Goal: Information Seeking & Learning: Learn about a topic

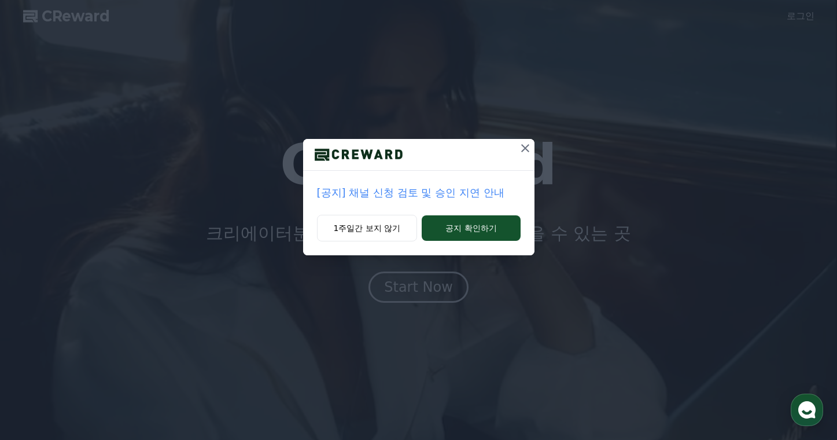
click at [424, 194] on p "[공지] 채널 신청 검토 및 승인 지연 안내" at bounding box center [419, 193] width 204 height 16
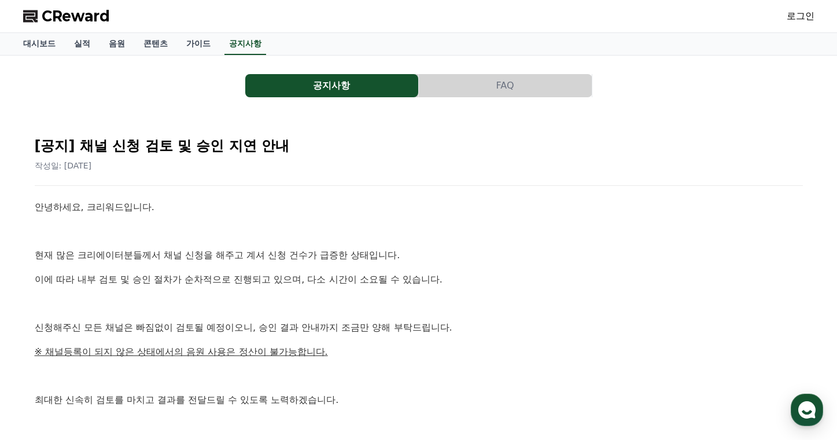
click at [809, 17] on link "로그인" at bounding box center [801, 16] width 28 height 14
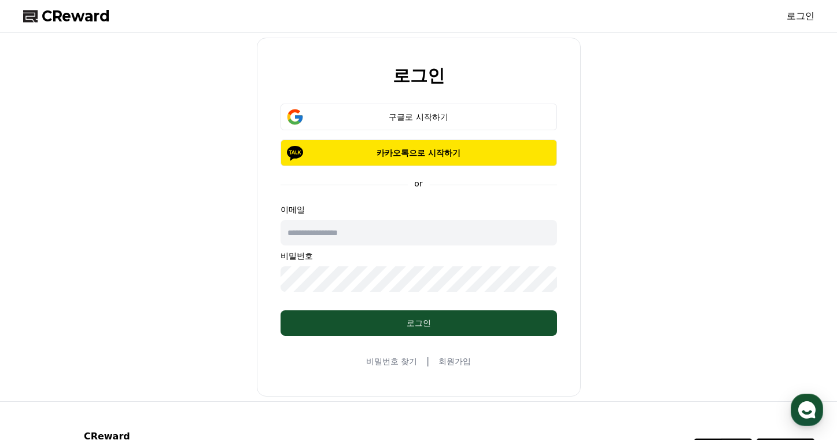
drag, startPoint x: 352, startPoint y: 231, endPoint x: 394, endPoint y: 241, distance: 42.8
click at [353, 231] on input "text" at bounding box center [419, 232] width 276 height 25
type input "**********"
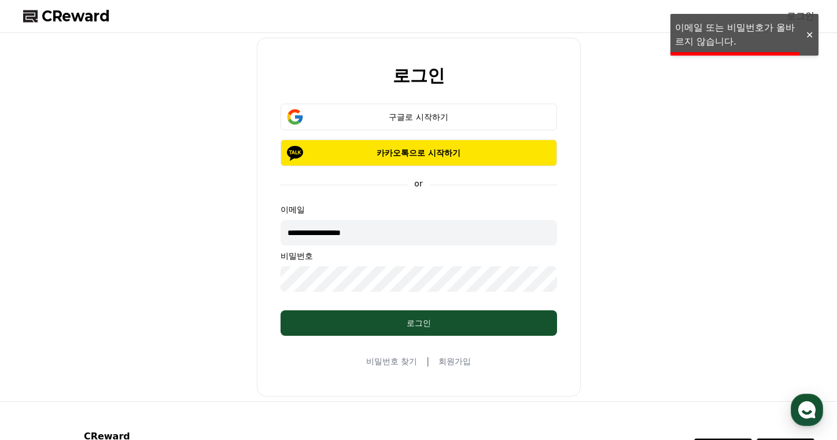
click at [184, 273] on div "**********" at bounding box center [419, 217] width 801 height 359
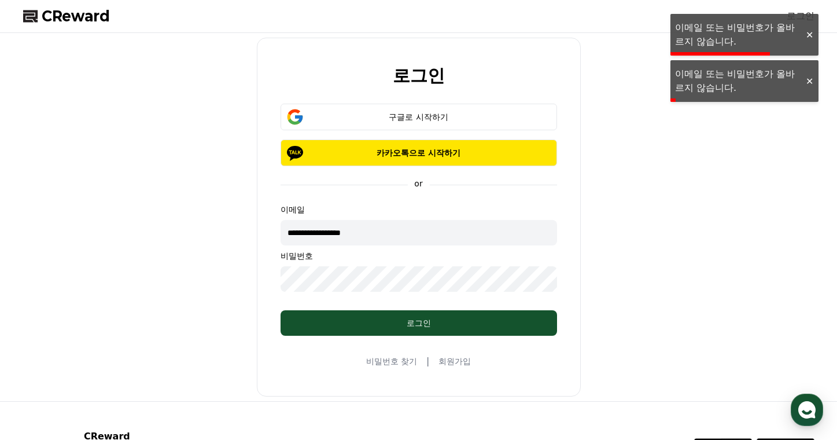
click at [236, 277] on div "**********" at bounding box center [419, 217] width 801 height 359
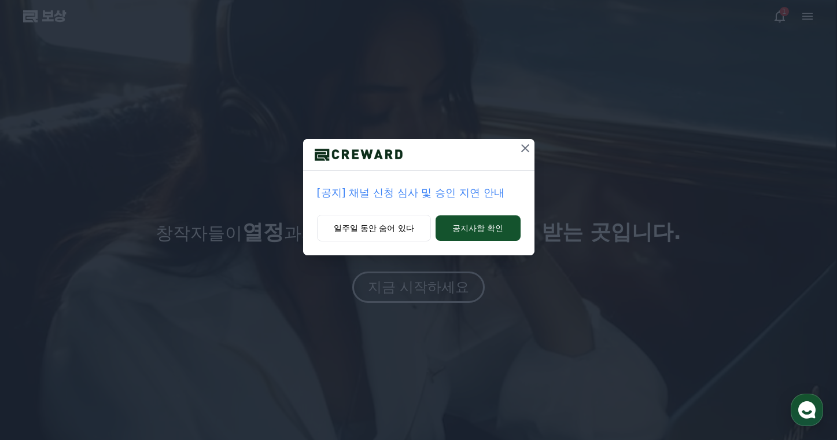
click at [527, 149] on icon at bounding box center [525, 148] width 14 height 14
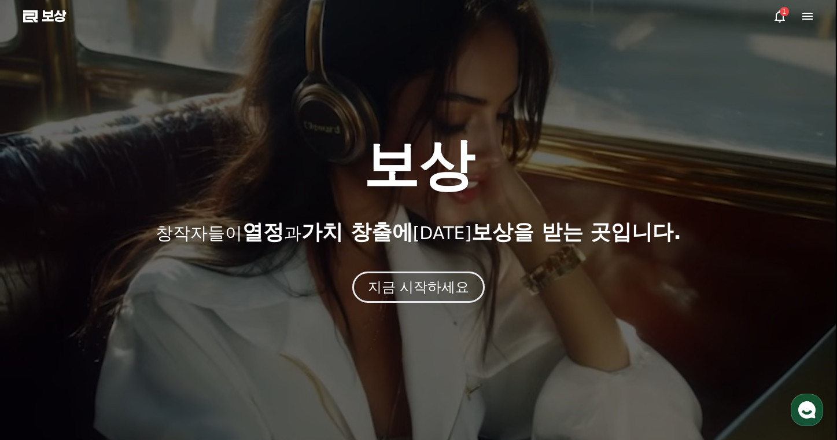
click at [802, 15] on icon at bounding box center [808, 16] width 14 height 14
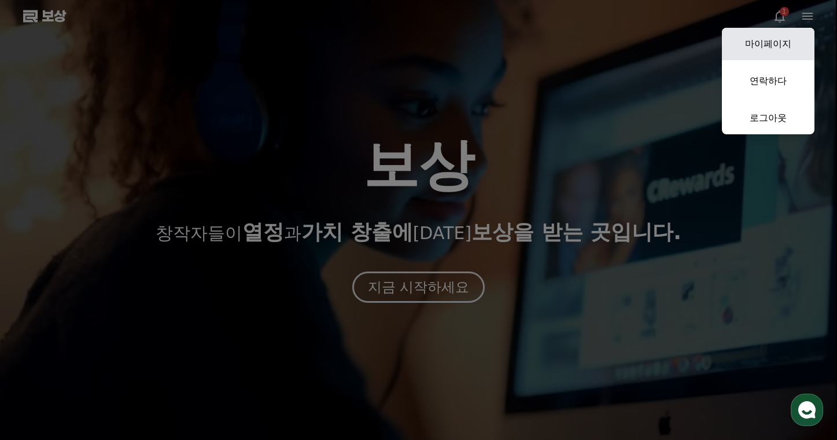
click at [776, 43] on font "마이페이지" at bounding box center [768, 43] width 46 height 11
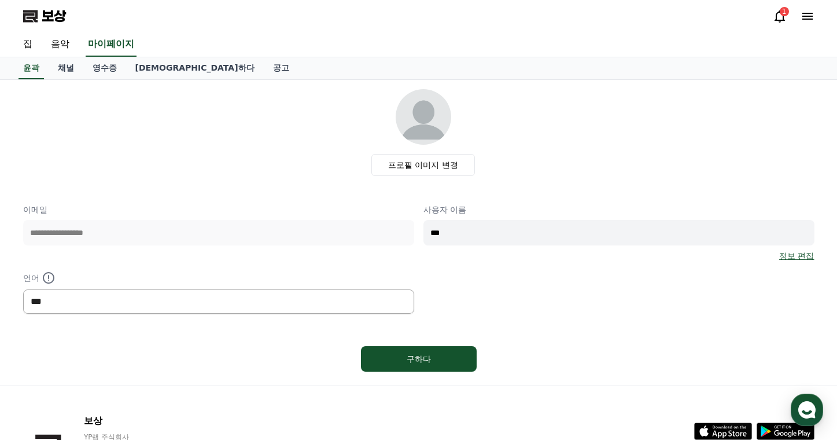
click at [110, 301] on select "*** ** ***" at bounding box center [218, 301] width 391 height 24
select select "**********"
click at [23, 289] on select "*** ** ***" at bounding box center [218, 301] width 391 height 24
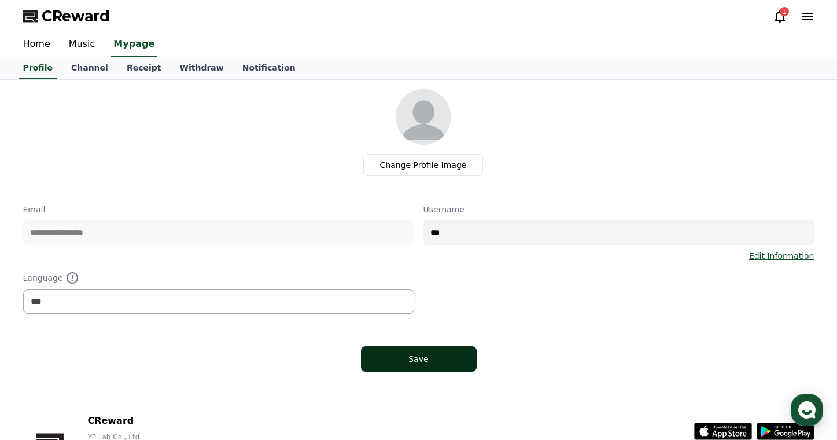
click at [434, 361] on div "Save" at bounding box center [418, 359] width 69 height 12
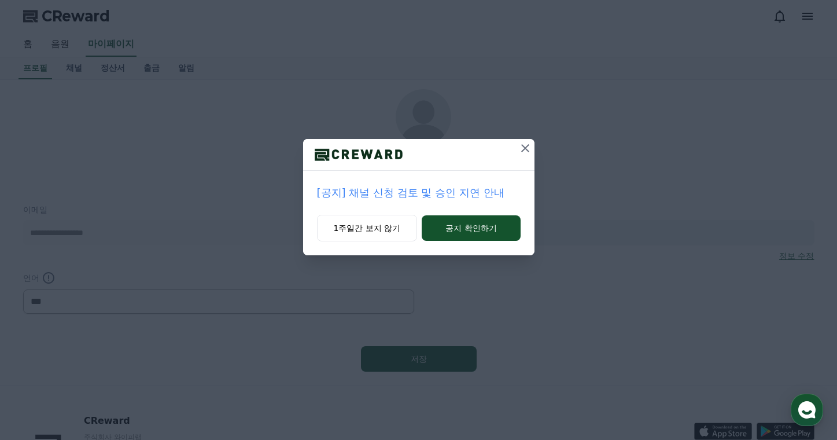
select select "**********"
click at [484, 227] on font "공지 확인하기" at bounding box center [470, 227] width 51 height 9
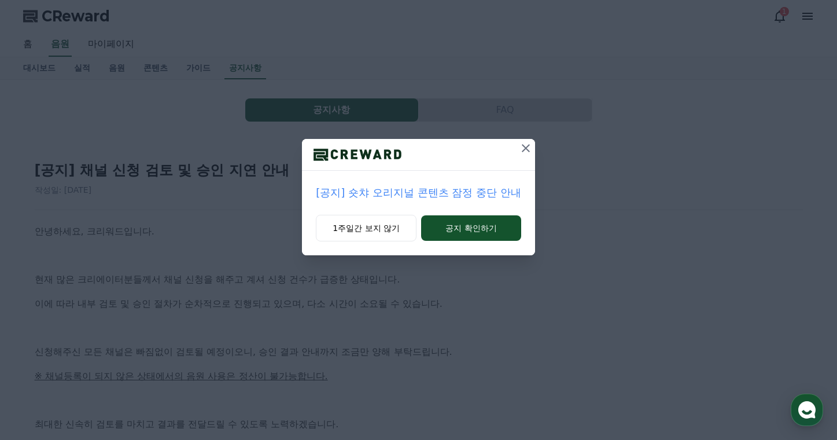
click at [528, 146] on icon at bounding box center [526, 148] width 14 height 14
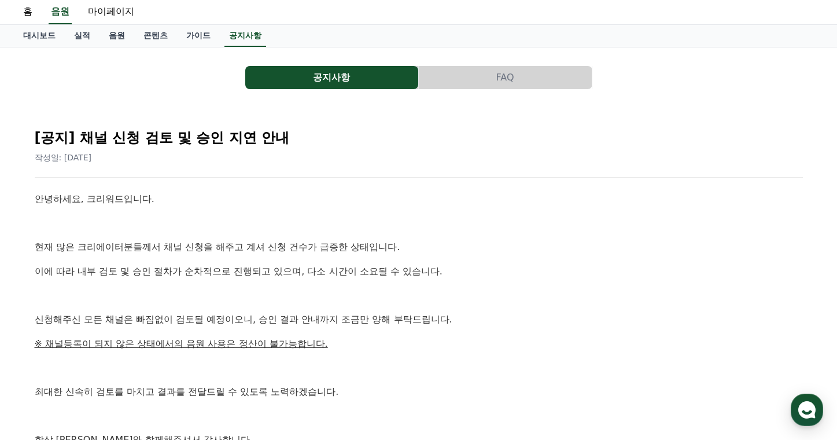
scroll to position [94, 0]
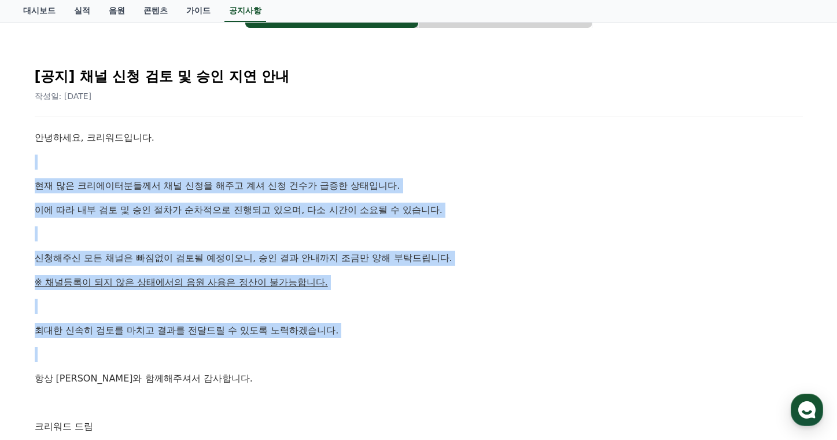
drag, startPoint x: 105, startPoint y: 154, endPoint x: 387, endPoint y: 352, distance: 344.4
click at [387, 352] on div "안녕하세요, 크리워드입니다. 현재 많은 크리에이터분들께서 채널 신청을 해주고 계셔 신청 건수가 급증한 상태입니다. 이에 따라 내부 검토 및 승…" at bounding box center [419, 282] width 768 height 304
click at [384, 353] on p at bounding box center [419, 353] width 768 height 15
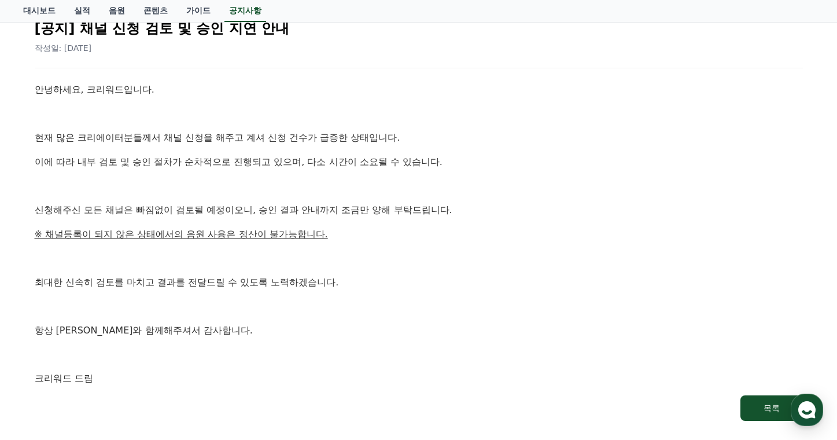
scroll to position [0, 0]
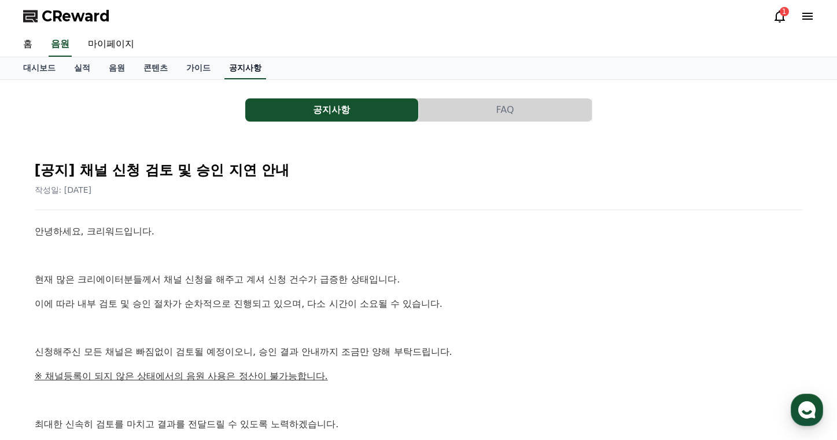
click at [233, 67] on link "공지사항" at bounding box center [245, 68] width 42 height 22
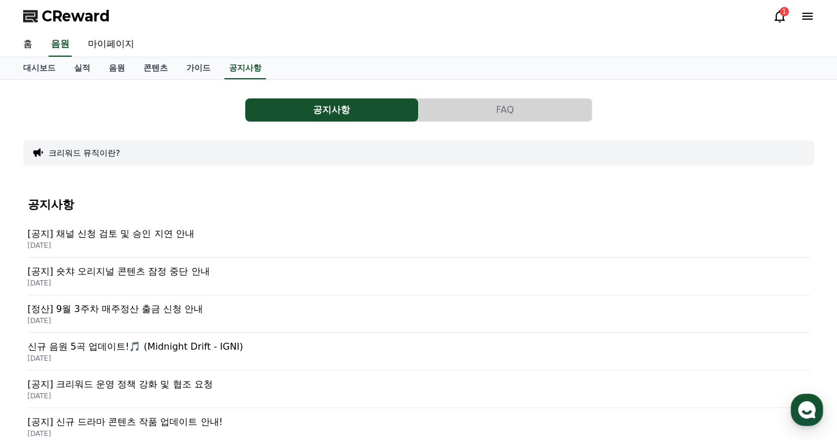
scroll to position [104, 0]
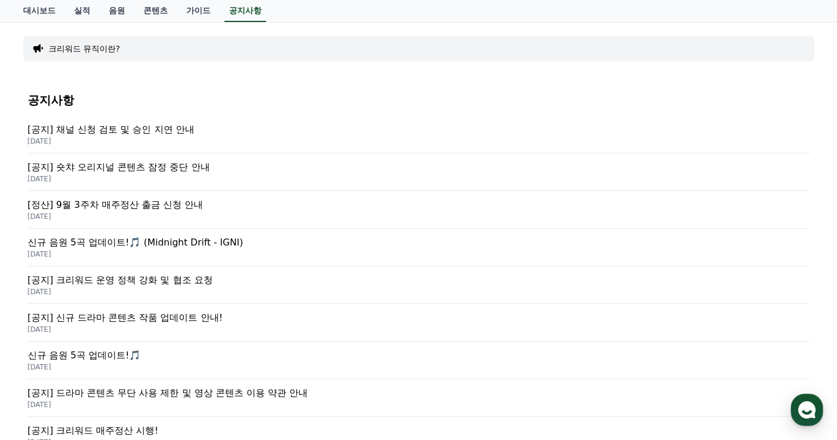
click at [155, 285] on p "[공지] 크리워드 운영 정책 강화 및 협조 요청" at bounding box center [419, 280] width 782 height 14
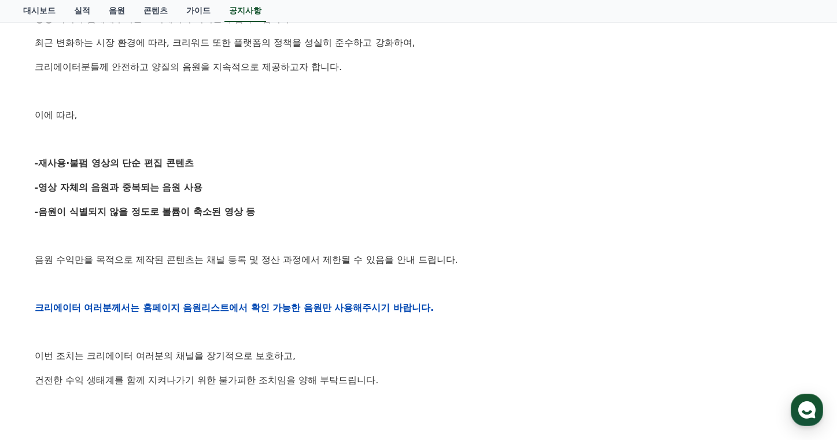
scroll to position [220, 0]
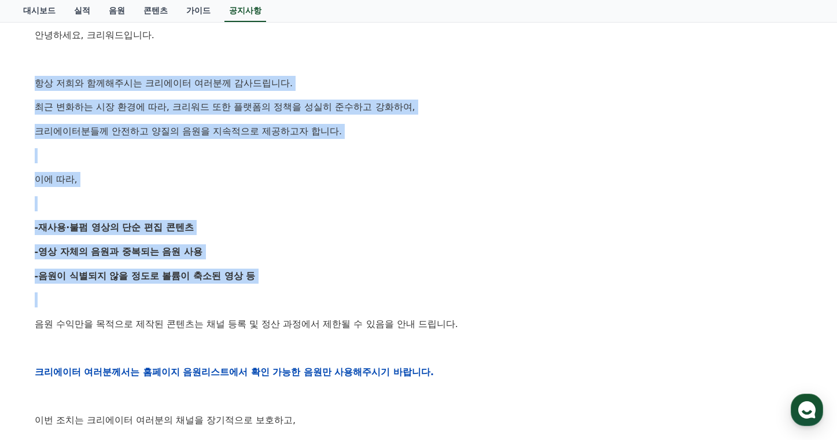
drag, startPoint x: 31, startPoint y: 77, endPoint x: 234, endPoint y: 305, distance: 305.2
click at [234, 307] on div "[공지] 크리워드 운영 정책 강화 및 협조 요청 작성일: 2025-09-15 안녕하세요, 크리워드입니다. 항상 저희와 함께해주시는 크리에이터 …" at bounding box center [419, 352] width 782 height 857
click at [250, 271] on p "-음원이 식별되지 않을 정도로 볼륨이 축소된 영상 등" at bounding box center [419, 275] width 768 height 15
drag, startPoint x: 255, startPoint y: 289, endPoint x: 100, endPoint y: 105, distance: 240.1
click at [40, 58] on div "안녕하세요, 크리워드입니다. 항상 저희와 함께해주시는 크리에이터 여러분께 감사드립니다. 최근 변화하는 시장 환경에 따라, 크리워드 또한 플랫폼…" at bounding box center [419, 371] width 768 height 736
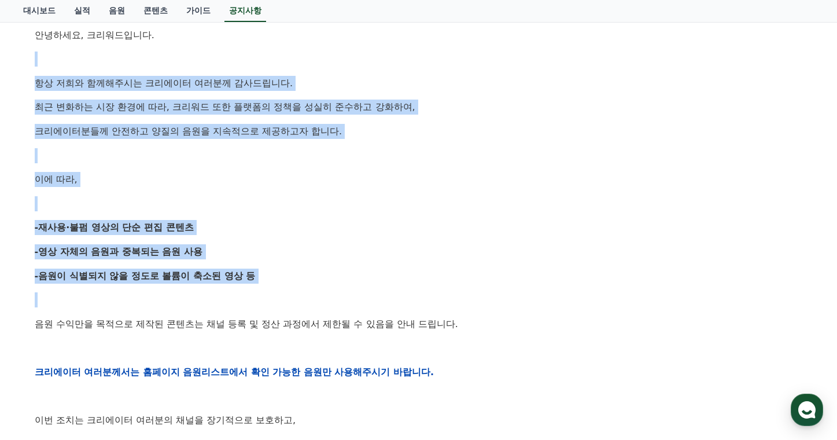
click at [241, 207] on p at bounding box center [419, 203] width 768 height 15
drag, startPoint x: 67, startPoint y: 76, endPoint x: 235, endPoint y: 292, distance: 273.8
click at [235, 292] on div "안녕하세요, 크리워드입니다. 항상 저희와 함께해주시는 크리에이터 여러분께 감사드립니다. 최근 변화하는 시장 환경에 따라, 크리워드 또한 플랫폼…" at bounding box center [419, 371] width 768 height 736
click at [259, 270] on p "-음원이 식별되지 않을 정도로 볼륨이 축소된 영상 등" at bounding box center [419, 275] width 768 height 15
drag, startPoint x: 264, startPoint y: 287, endPoint x: 61, endPoint y: 74, distance: 294.2
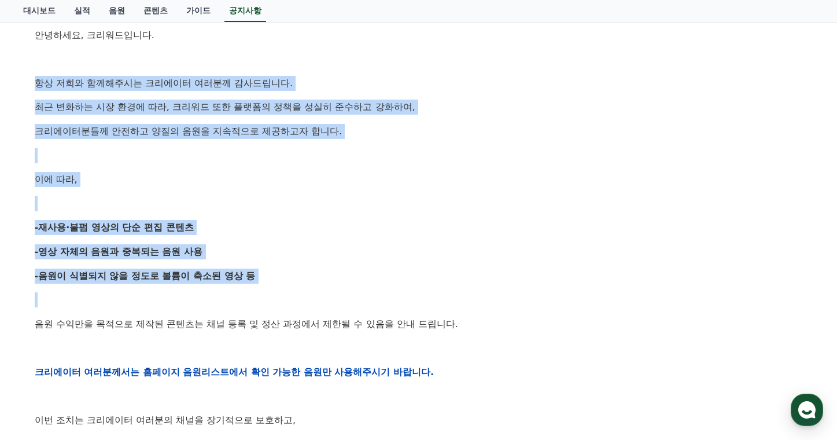
click at [61, 74] on div "안녕하세요, 크리워드입니다. 항상 저희와 함께해주시는 크리에이터 여러분께 감사드립니다. 최근 변화하는 시장 환경에 따라, 크리워드 또한 플랫폼…" at bounding box center [419, 371] width 768 height 736
click at [247, 189] on div "안녕하세요, 크리워드입니다. 항상 저희와 함께해주시는 크리에이터 여러분께 감사드립니다. 최근 변화하는 시장 환경에 따라, 크리워드 또한 플랫폼…" at bounding box center [419, 371] width 768 height 736
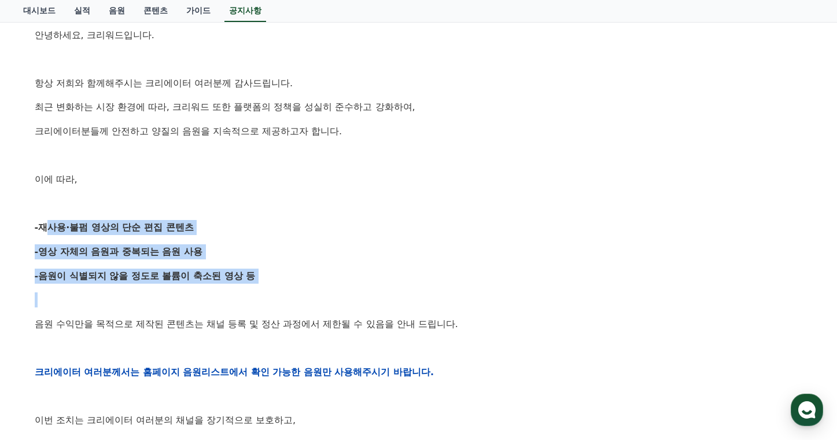
drag, startPoint x: 38, startPoint y: 222, endPoint x: 259, endPoint y: 278, distance: 228.5
click at [263, 281] on div "안녕하세요, 크리워드입니다. 항상 저희와 함께해주시는 크리에이터 여러분께 감사드립니다. 최근 변화하는 시장 환경에 따라, 크리워드 또한 플랫폼…" at bounding box center [419, 371] width 768 height 736
click at [258, 278] on p "-음원이 식별되지 않을 정도로 볼륨이 축소된 영상 등" at bounding box center [419, 275] width 768 height 15
drag, startPoint x: 255, startPoint y: 282, endPoint x: 108, endPoint y: 187, distance: 175.1
click at [82, 178] on div "안녕하세요, 크리워드입니다. 항상 저희와 함께해주시는 크리에이터 여러분께 감사드립니다. 최근 변화하는 시장 환경에 따라, 크리워드 또한 플랫폼…" at bounding box center [419, 371] width 768 height 736
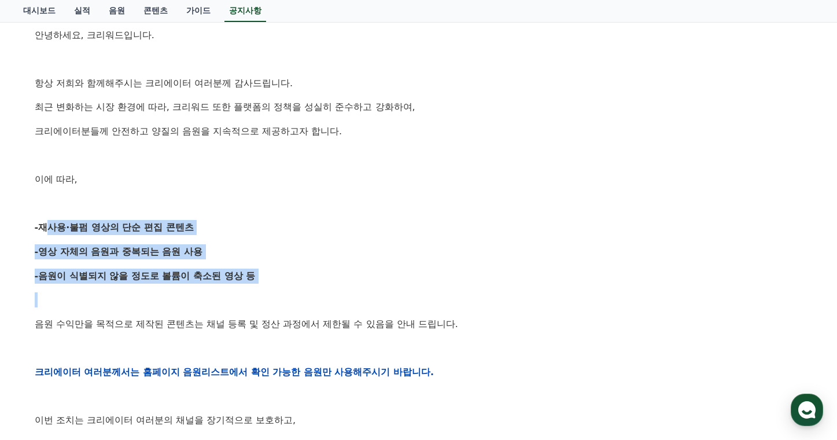
click at [273, 239] on div "안녕하세요, 크리워드입니다. 항상 저희와 함께해주시는 크리에이터 여러분께 감사드립니다. 최근 변화하는 시장 환경에 따라, 크리워드 또한 플랫폼…" at bounding box center [419, 371] width 768 height 736
drag, startPoint x: 88, startPoint y: 193, endPoint x: 244, endPoint y: 279, distance: 178.4
click at [244, 282] on div "안녕하세요, 크리워드입니다. 항상 저희와 함께해주시는 크리에이터 여러분께 감사드립니다. 최근 변화하는 시장 환경에 따라, 크리워드 또한 플랫폼…" at bounding box center [419, 371] width 768 height 736
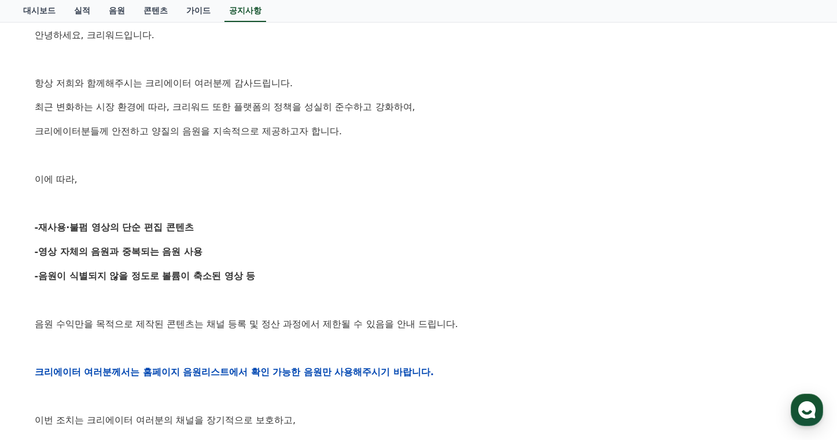
click at [271, 270] on p "-음원이 식별되지 않을 정도로 볼륨이 축소된 영상 등" at bounding box center [419, 275] width 768 height 15
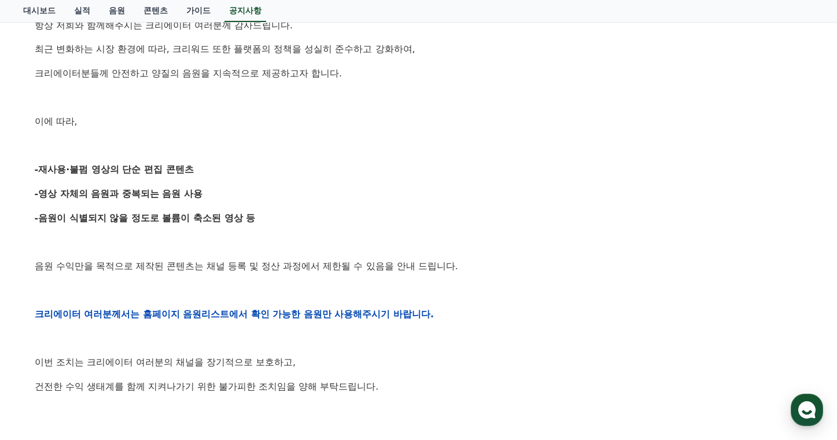
scroll to position [327, 0]
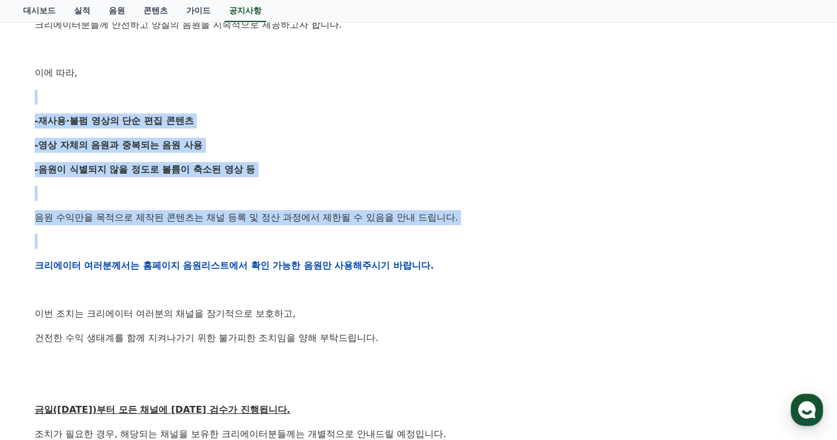
drag, startPoint x: 56, startPoint y: 96, endPoint x: 337, endPoint y: 256, distance: 323.1
click at [264, 253] on div "안녕하세요, 크리워드입니다. 항상 저희와 함께해주시는 크리에이터 여러분께 감사드립니다. 최근 변화하는 시장 환경에 따라, 크리워드 또한 플랫폼…" at bounding box center [419, 265] width 768 height 736
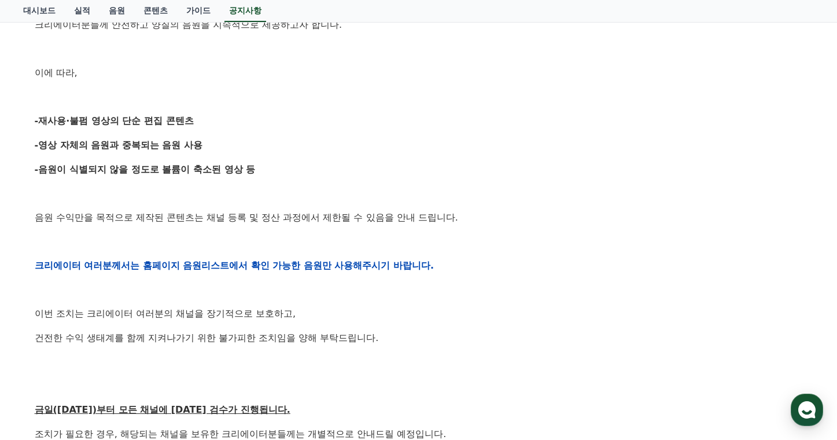
click at [370, 255] on div "안녕하세요, 크리워드입니다. 항상 저희와 함께해주시는 크리에이터 여러분께 감사드립니다. 최근 변화하는 시장 환경에 따라, 크리워드 또한 플랫폼…" at bounding box center [419, 265] width 768 height 736
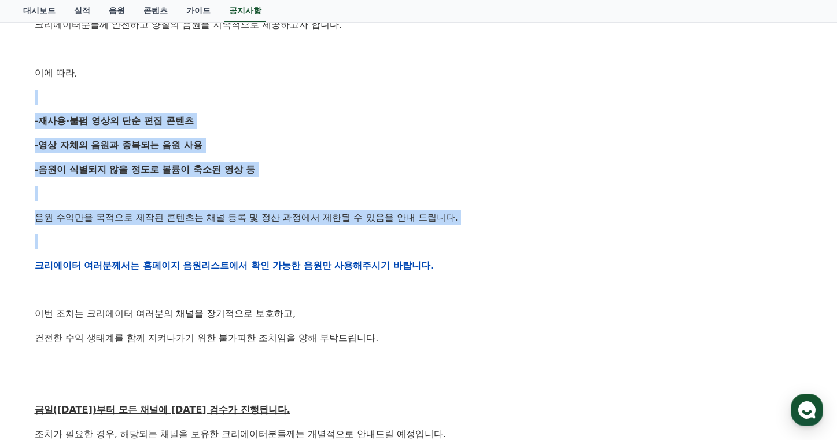
drag, startPoint x: 275, startPoint y: 171, endPoint x: 274, endPoint y: 130, distance: 41.1
click at [99, 92] on div "안녕하세요, 크리워드입니다. 항상 저희와 함께해주시는 크리에이터 여러분께 감사드립니다. 최근 변화하는 시장 환경에 따라, 크리워드 또한 플랫폼…" at bounding box center [419, 265] width 768 height 736
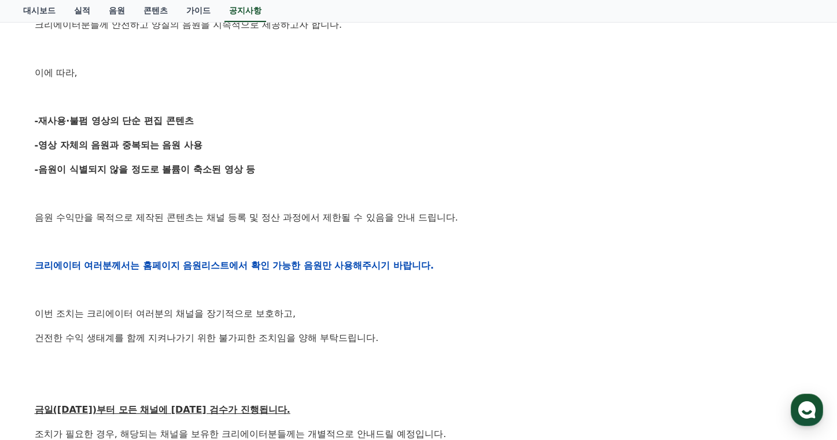
drag, startPoint x: 288, startPoint y: 132, endPoint x: 257, endPoint y: 121, distance: 32.4
click at [285, 130] on div "안녕하세요, 크리워드입니다. 항상 저희와 함께해주시는 크리에이터 여러분께 감사드립니다. 최근 변화하는 시장 환경에 따라, 크리워드 또한 플랫폼…" at bounding box center [419, 265] width 768 height 736
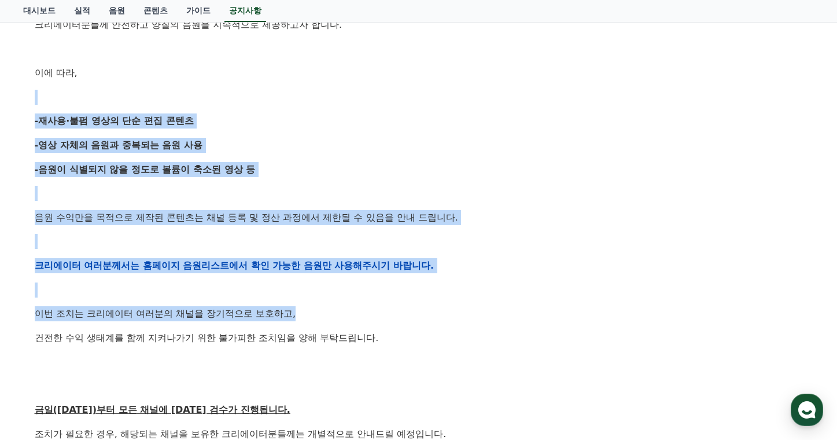
drag, startPoint x: 93, startPoint y: 94, endPoint x: 377, endPoint y: 309, distance: 356.8
click at [351, 314] on div "안녕하세요, 크리워드입니다. 항상 저희와 함께해주시는 크리에이터 여러분께 감사드립니다. 최근 변화하는 시장 환경에 따라, 크리워드 또한 플랫폼…" at bounding box center [419, 265] width 768 height 736
click at [405, 305] on div "안녕하세요, 크리워드입니다. 항상 저희와 함께해주시는 크리에이터 여러분께 감사드립니다. 최근 변화하는 시장 환경에 따라, 크리워드 또한 플랫폼…" at bounding box center [419, 265] width 768 height 736
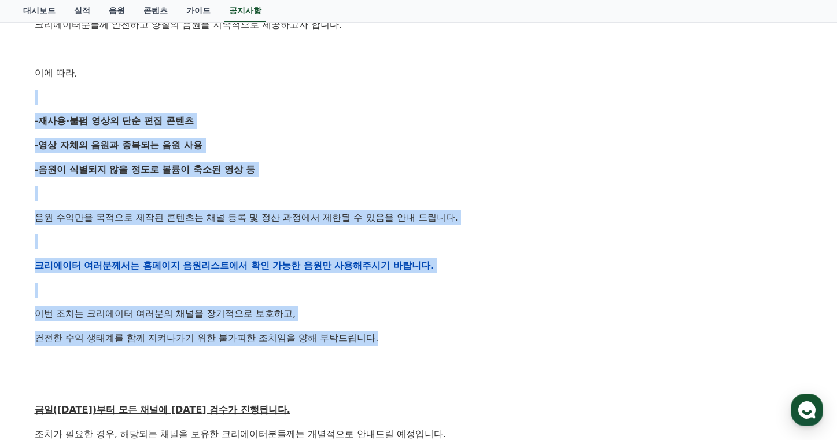
drag, startPoint x: 264, startPoint y: 183, endPoint x: 150, endPoint y: 110, distance: 135.3
click at [106, 87] on div "안녕하세요, 크리워드입니다. 항상 저희와 함께해주시는 크리에이터 여러분께 감사드립니다. 최근 변화하는 시장 환경에 따라, 크리워드 또한 플랫폼…" at bounding box center [419, 265] width 768 height 736
click at [286, 149] on p "-영상 자체의 음원과 중복되는 음원 사용" at bounding box center [419, 145] width 768 height 15
drag, startPoint x: 62, startPoint y: 81, endPoint x: 378, endPoint y: 340, distance: 409.0
click at [329, 343] on div "안녕하세요, 크리워드입니다. 항상 저희와 함께해주시는 크리에이터 여러분께 감사드립니다. 최근 변화하는 시장 환경에 따라, 크리워드 또한 플랫폼…" at bounding box center [419, 265] width 768 height 736
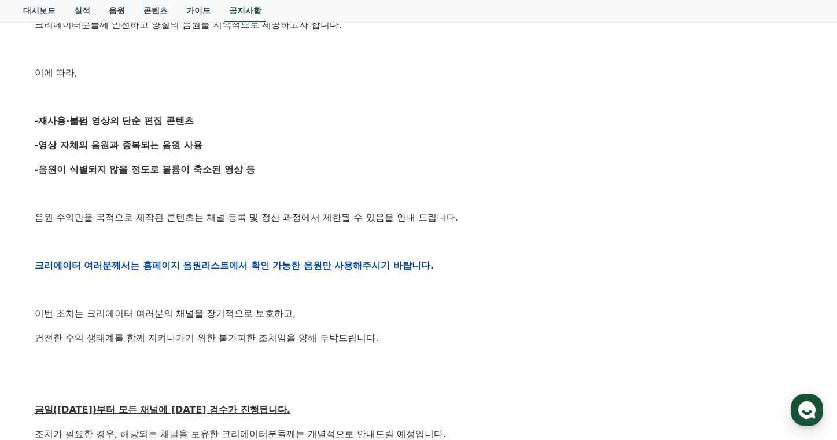
click at [386, 338] on p "건전한 수익 생태계를 함께 지켜나가기 위한 불가피한 조치임을 양해 부탁드립니다." at bounding box center [419, 337] width 768 height 15
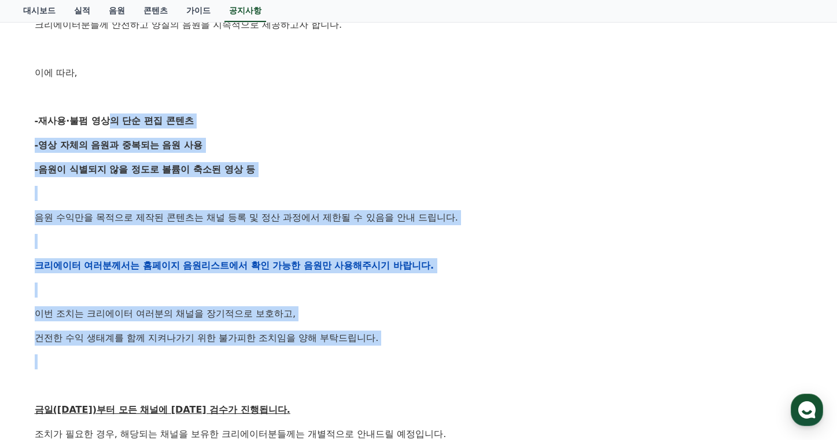
drag, startPoint x: 381, startPoint y: 323, endPoint x: 100, endPoint y: 124, distance: 344.0
click at [90, 126] on div "안녕하세요, 크리워드입니다. 항상 저희와 함께해주시는 크리에이터 여러분께 감사드립니다. 최근 변화하는 시장 환경에 따라, 크리워드 또한 플랫폼…" at bounding box center [419, 265] width 768 height 736
click at [415, 245] on p at bounding box center [419, 241] width 768 height 15
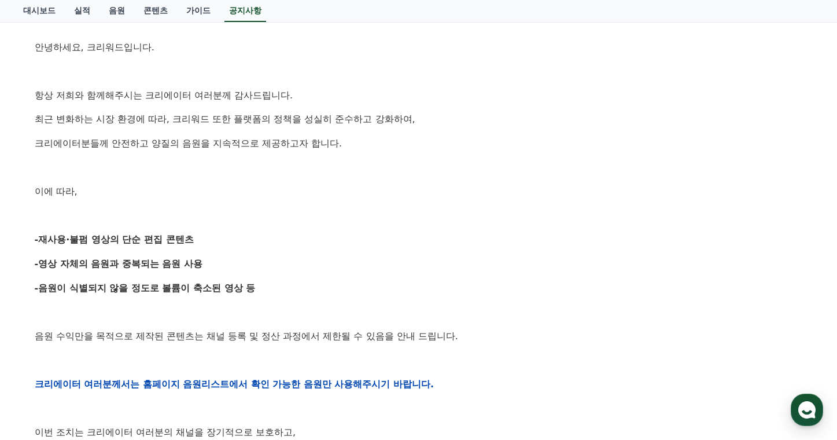
scroll to position [0, 0]
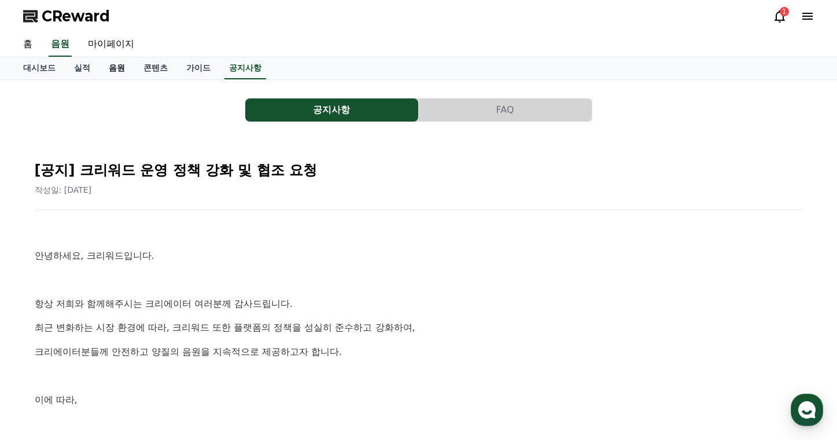
click at [103, 71] on link "음원" at bounding box center [116, 68] width 35 height 22
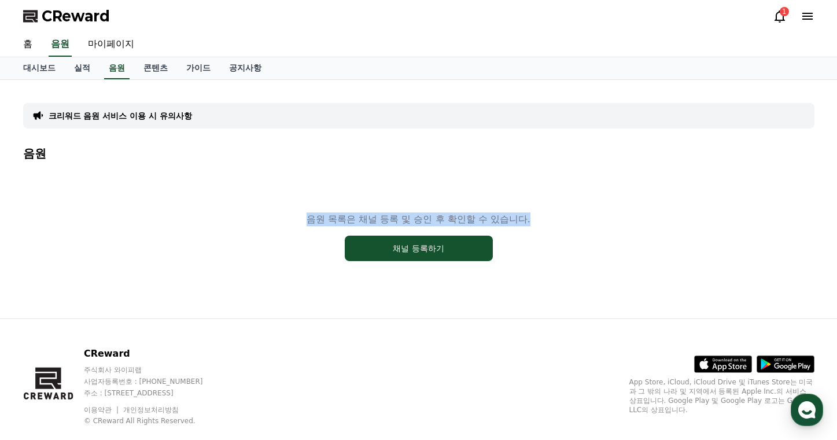
drag, startPoint x: 300, startPoint y: 216, endPoint x: 523, endPoint y: 218, distance: 223.9
click at [523, 218] on div "음원 목록은 채널 등록 및 승인 후 확인할 수 있습니다. 채널 등록하기" at bounding box center [418, 236] width 791 height 145
click at [545, 216] on div "음원 목록은 채널 등록 및 승인 후 확인할 수 있습니다. 채널 등록하기" at bounding box center [418, 236] width 791 height 145
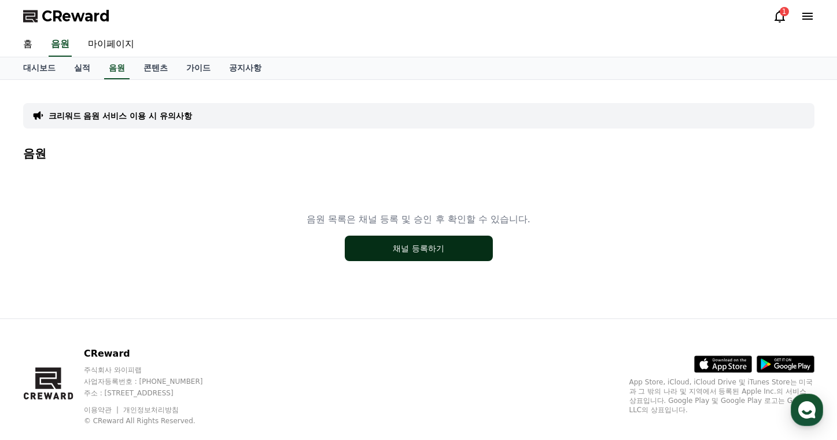
click at [451, 253] on button "채널 등록하기" at bounding box center [419, 247] width 148 height 25
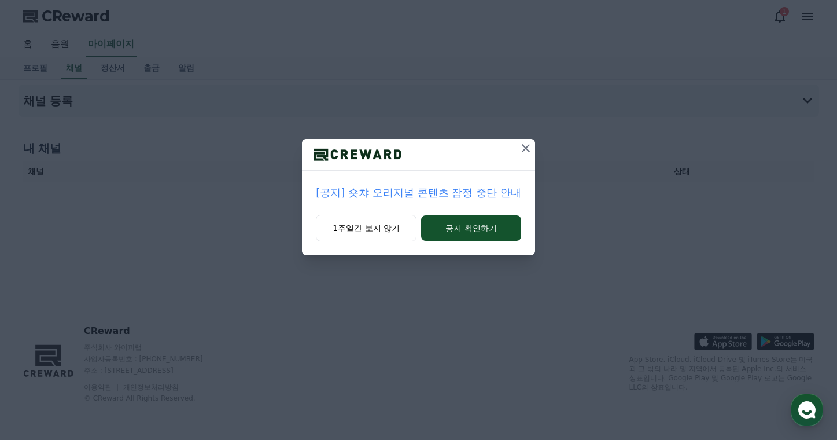
click at [526, 147] on icon at bounding box center [526, 148] width 8 height 8
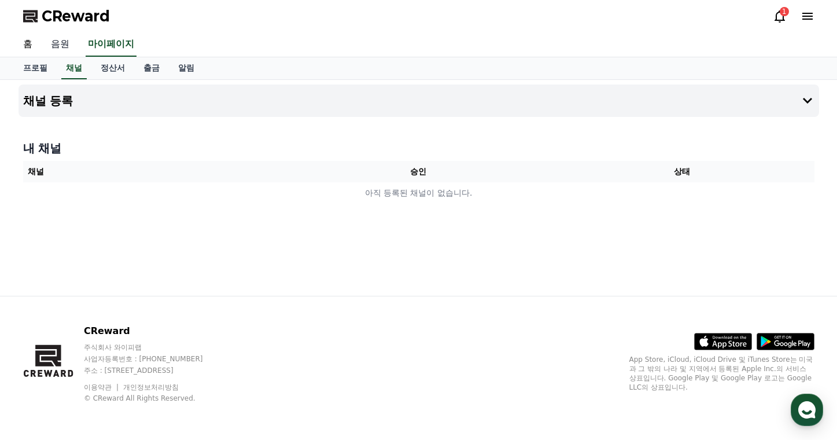
click at [54, 43] on link "음원" at bounding box center [60, 44] width 37 height 24
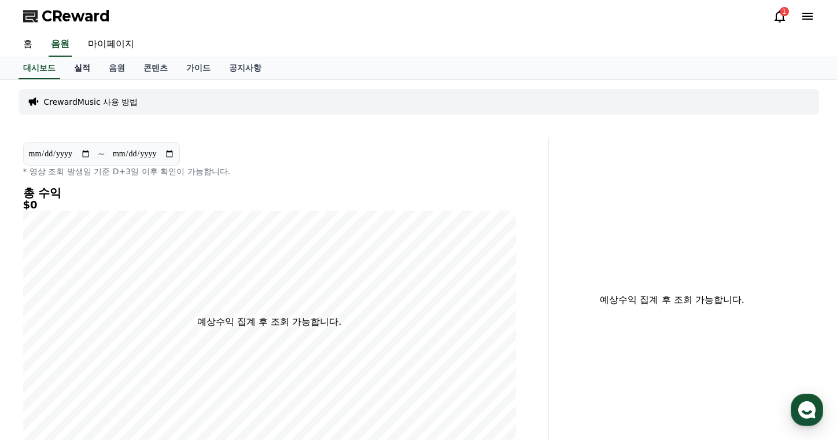
click at [77, 68] on link "실적" at bounding box center [82, 68] width 35 height 22
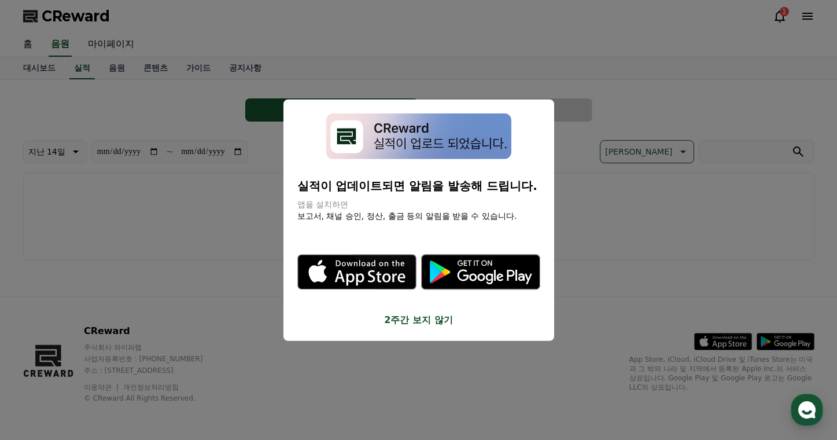
click at [418, 319] on button "2주간 보지 않기" at bounding box center [418, 319] width 243 height 14
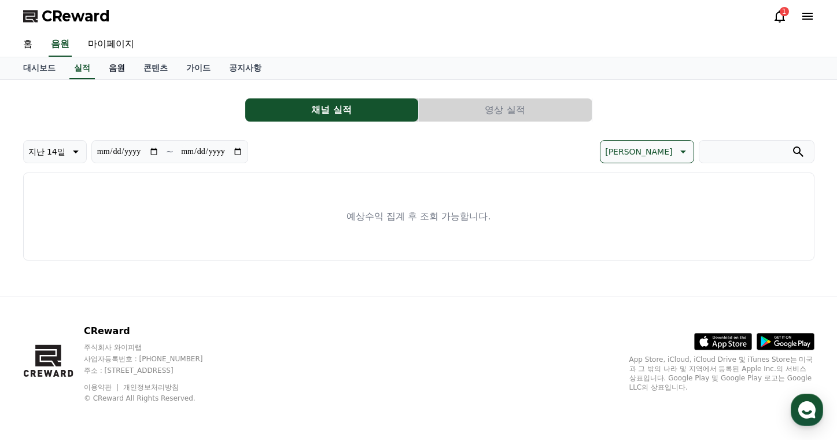
click at [106, 69] on link "음원" at bounding box center [116, 68] width 35 height 22
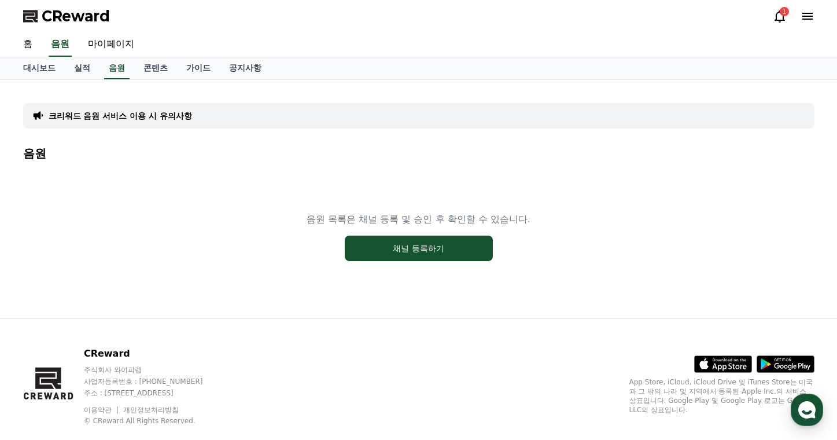
click at [115, 118] on p "크리워드 음원 서비스 이용 시 유의사항" at bounding box center [120, 116] width 143 height 12
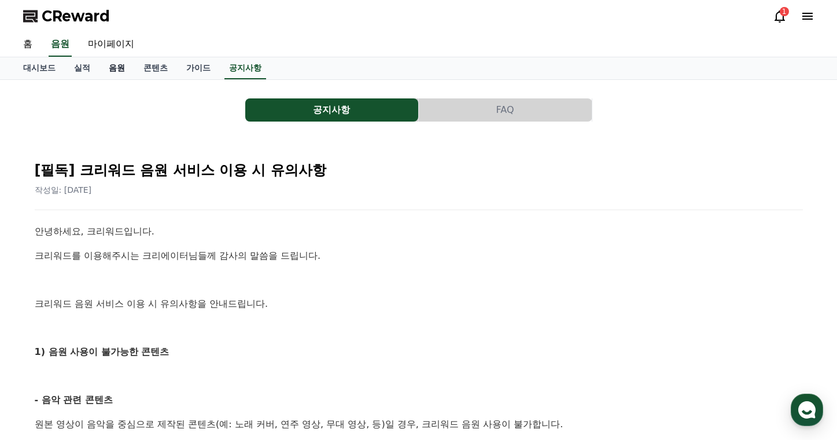
click at [108, 68] on link "음원" at bounding box center [116, 68] width 35 height 22
